Goal: Task Accomplishment & Management: Manage account settings

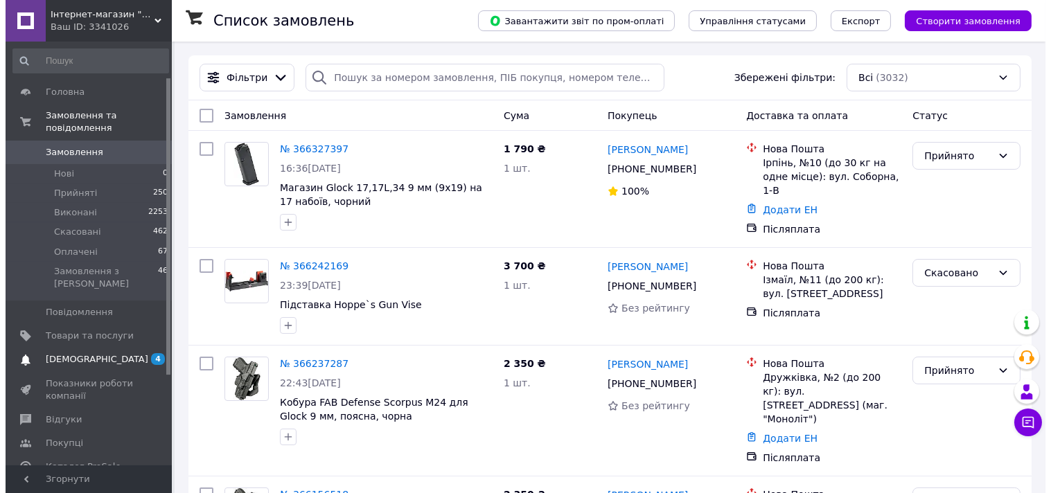
scroll to position [77, 0]
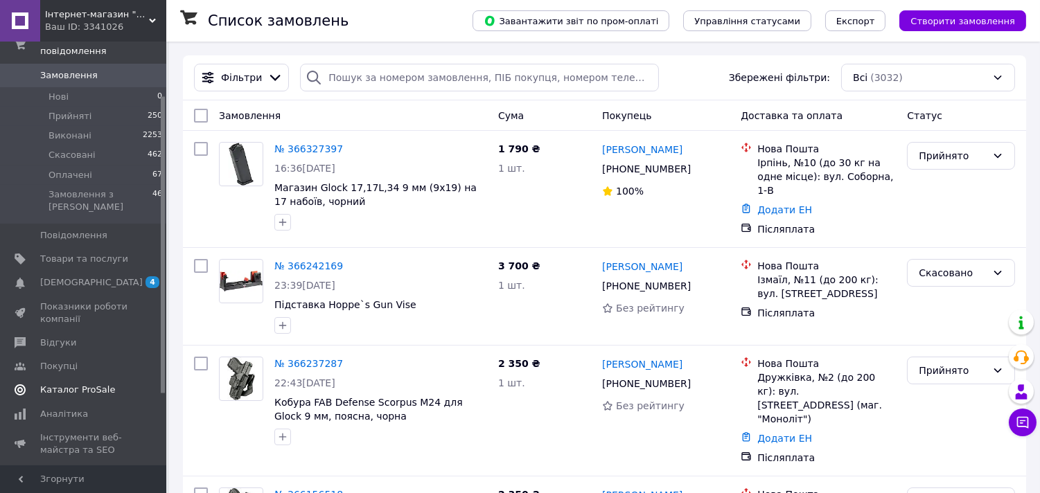
click at [78, 384] on span "Каталог ProSale" at bounding box center [77, 390] width 75 height 12
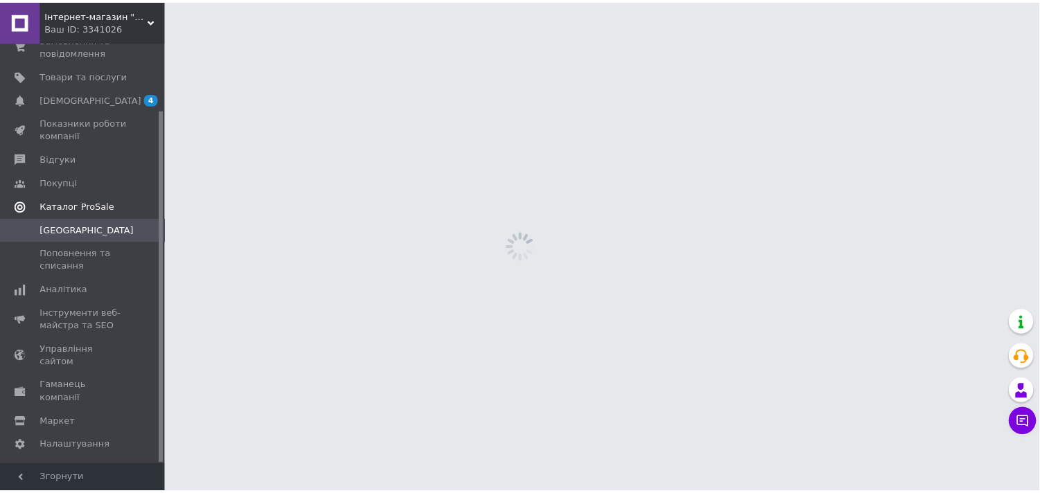
scroll to position [80, 0]
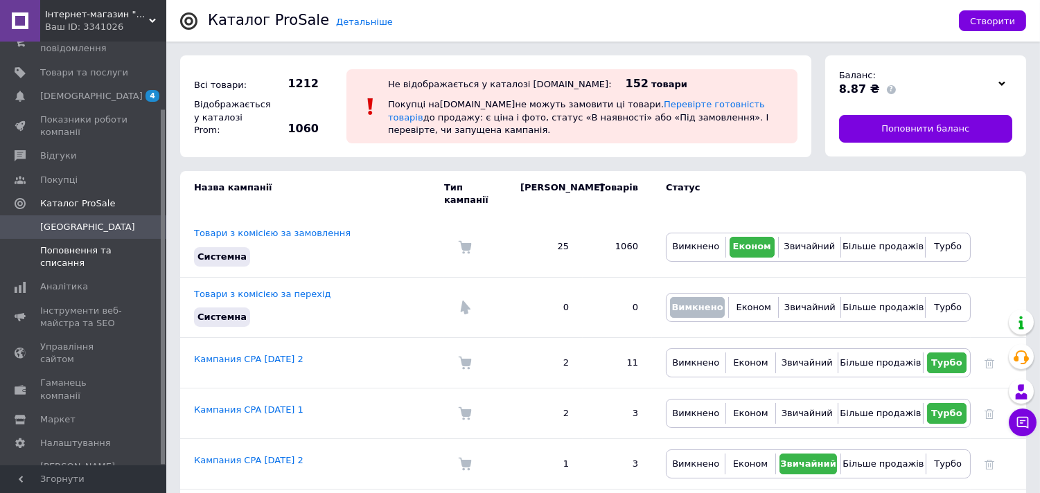
click at [78, 255] on span "Поповнення та списання" at bounding box center [84, 256] width 88 height 25
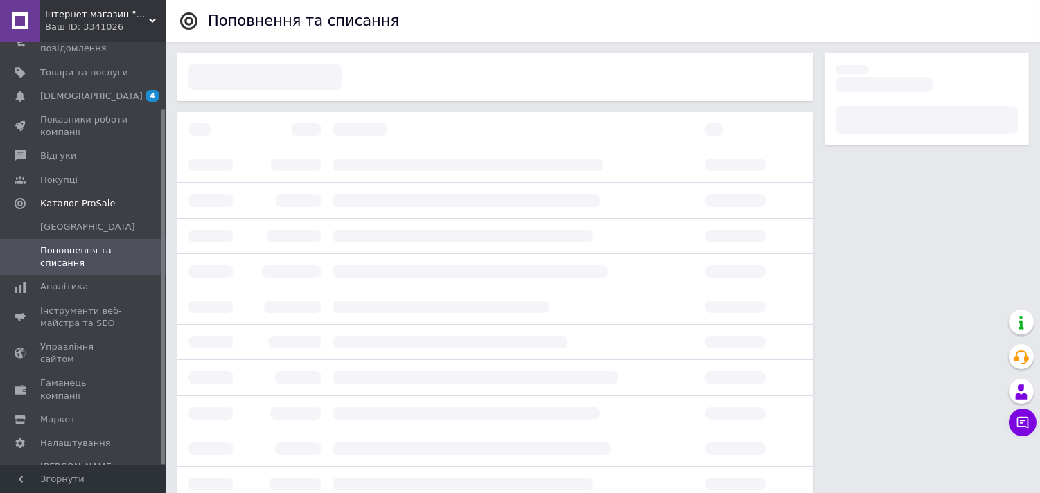
click at [575, 129] on b at bounding box center [513, 130] width 373 height 24
drag, startPoint x: 575, startPoint y: 129, endPoint x: 327, endPoint y: 99, distance: 249.7
click at [573, 127] on b at bounding box center [513, 130] width 373 height 24
click at [298, 80] on div at bounding box center [264, 77] width 153 height 26
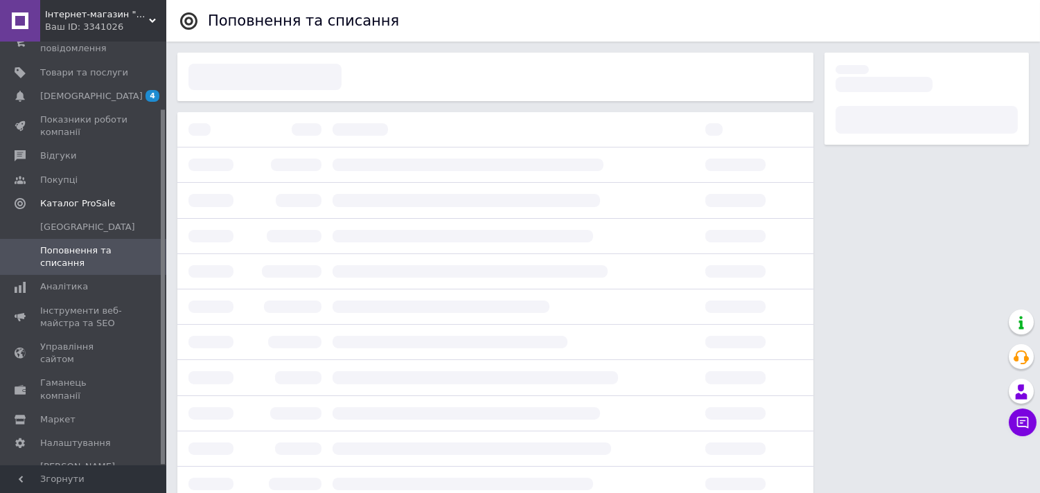
click at [299, 80] on div at bounding box center [264, 77] width 153 height 26
drag, startPoint x: 350, startPoint y: 154, endPoint x: 344, endPoint y: 197, distance: 44.2
click at [347, 177] on div at bounding box center [495, 484] width 647 height 755
click at [340, 243] on div at bounding box center [513, 236] width 373 height 24
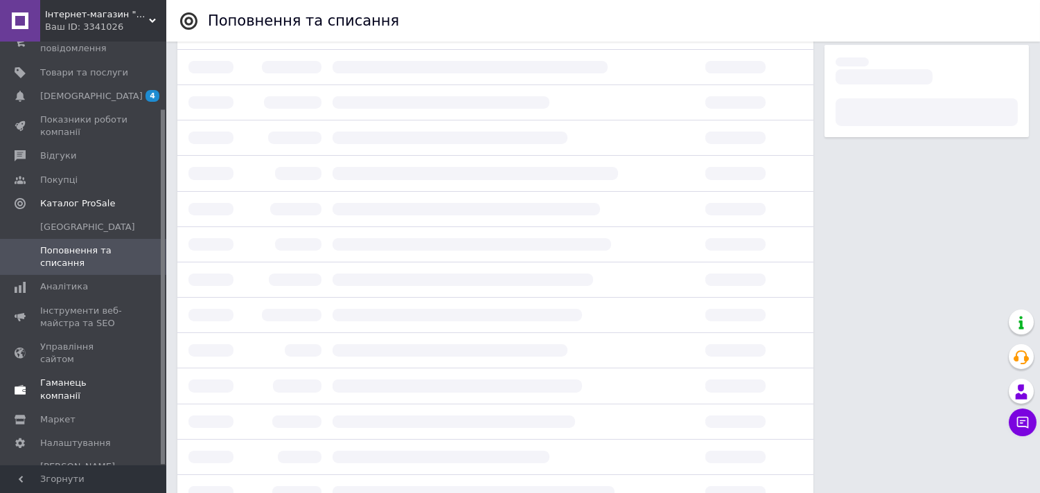
scroll to position [231, 0]
click at [73, 461] on span "[PERSON_NAME] та рахунки Prom мікс 6 000" at bounding box center [84, 480] width 88 height 38
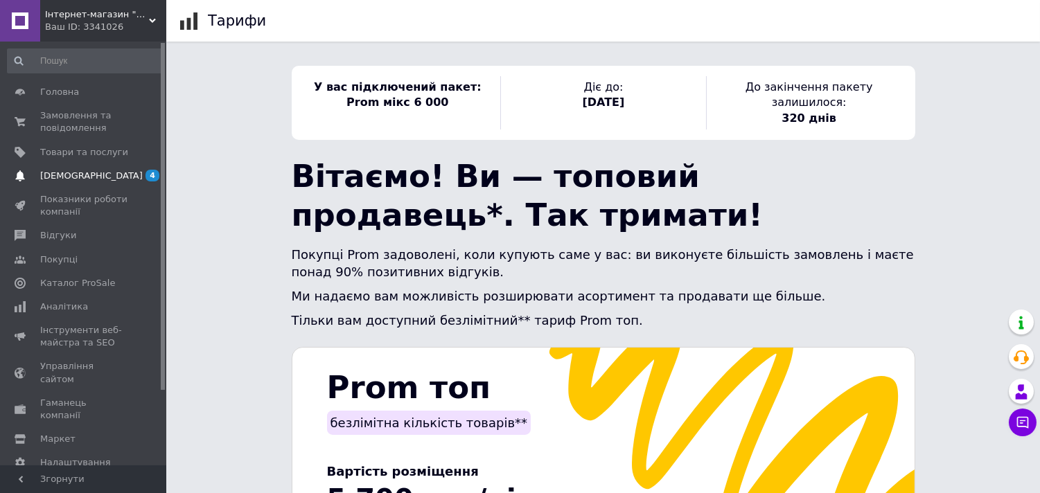
click at [78, 180] on span "[DEMOGRAPHIC_DATA]" at bounding box center [91, 176] width 103 height 12
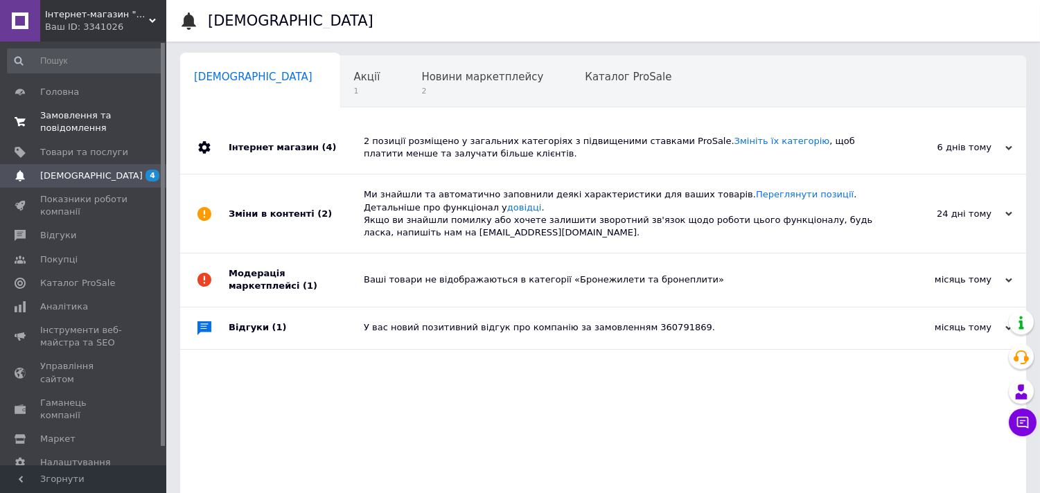
click at [87, 123] on span "Замовлення та повідомлення" at bounding box center [84, 121] width 88 height 25
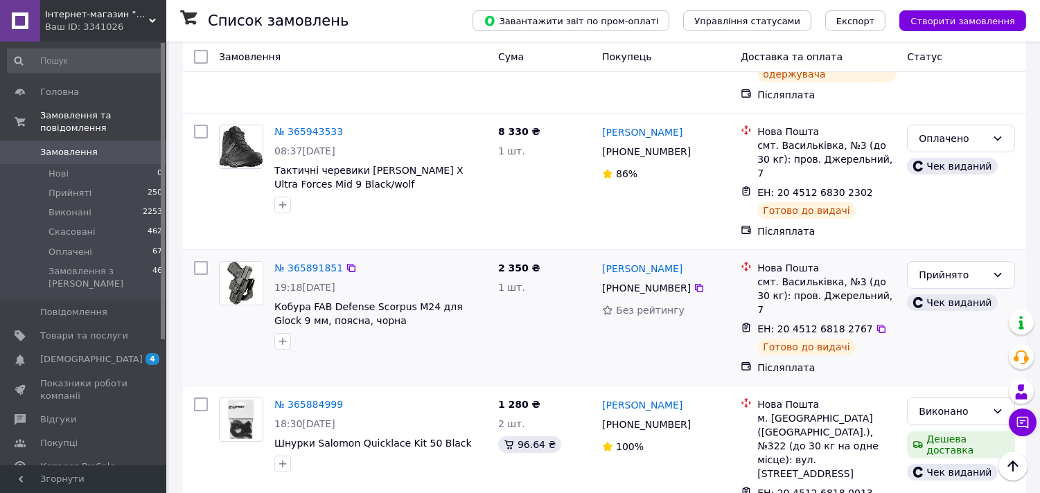
scroll to position [615, 0]
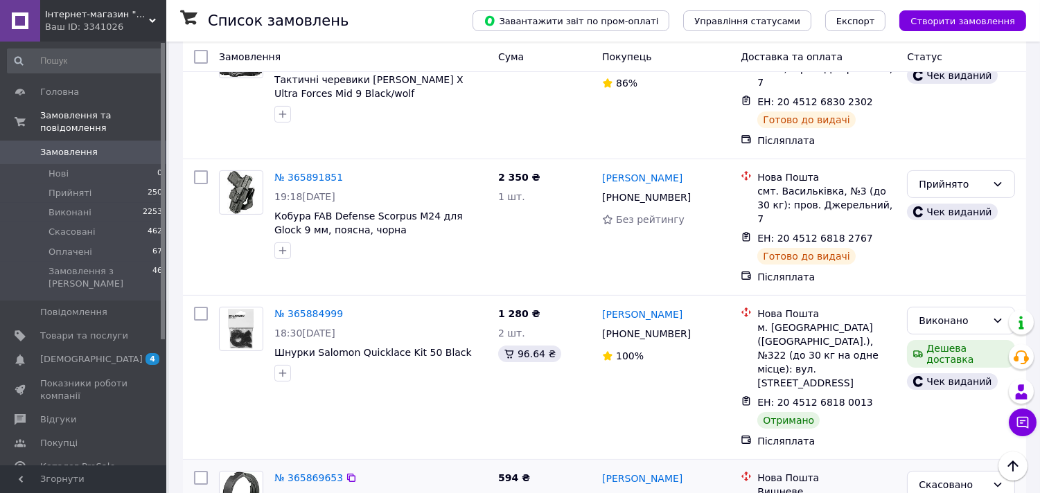
click at [236, 472] on img at bounding box center [240, 493] width 37 height 43
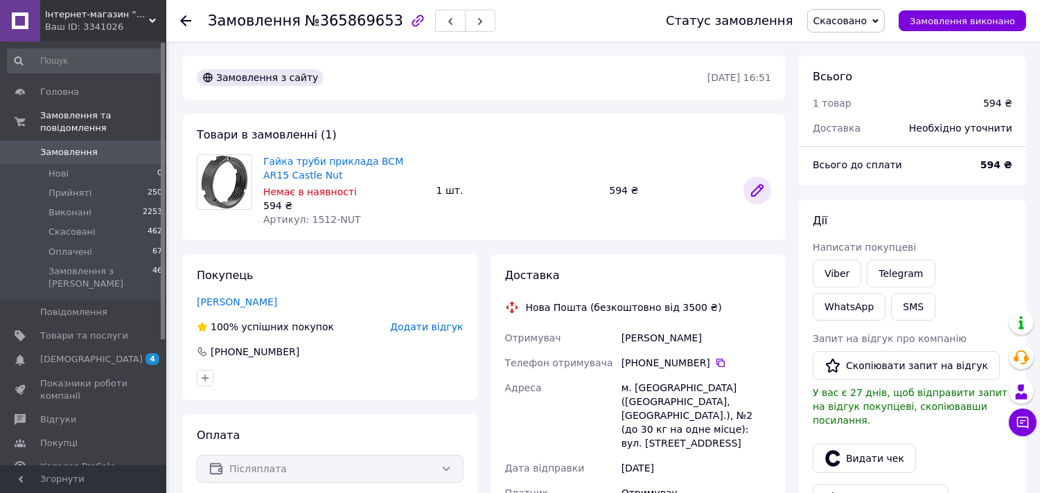
click at [758, 193] on icon at bounding box center [757, 190] width 17 height 17
click at [87, 146] on span "Замовлення" at bounding box center [68, 152] width 57 height 12
